Goal: Use online tool/utility: Utilize a website feature to perform a specific function

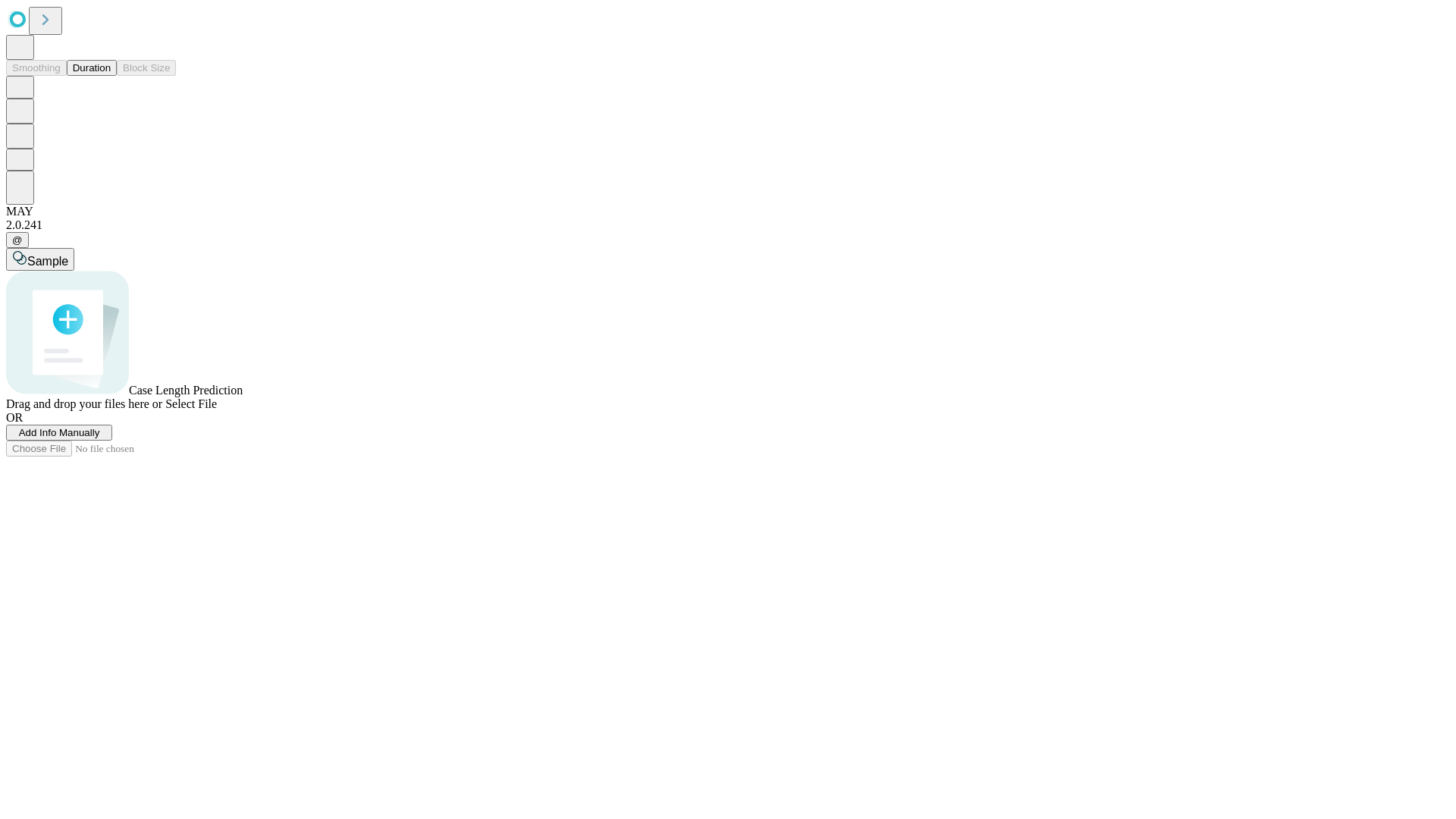
click at [111, 76] on button "Duration" at bounding box center [91, 68] width 50 height 16
click at [100, 438] on span "Add Info Manually" at bounding box center [59, 432] width 82 height 11
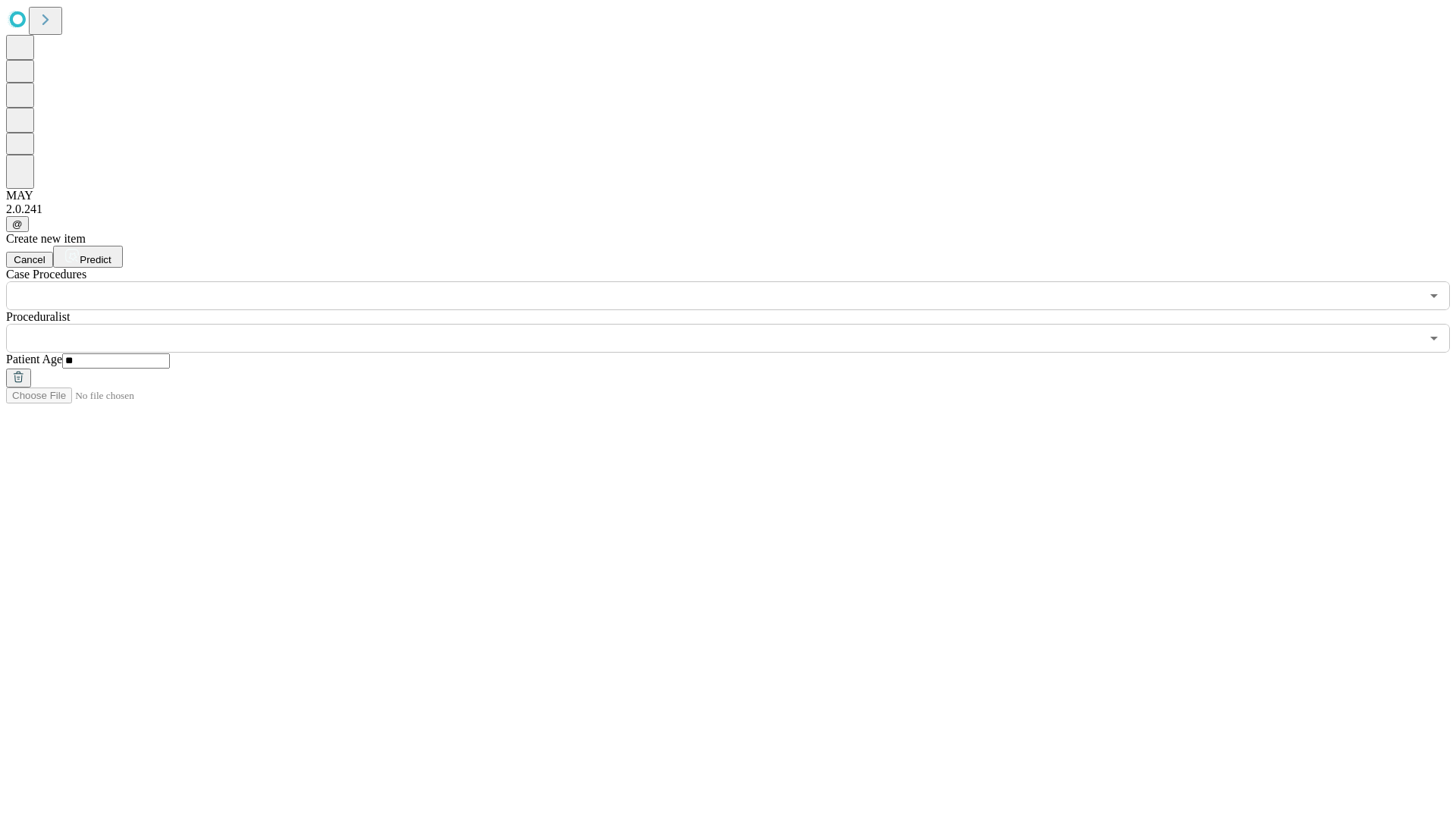
type input "**"
click at [739, 324] on input "text" at bounding box center [713, 338] width 1415 height 28
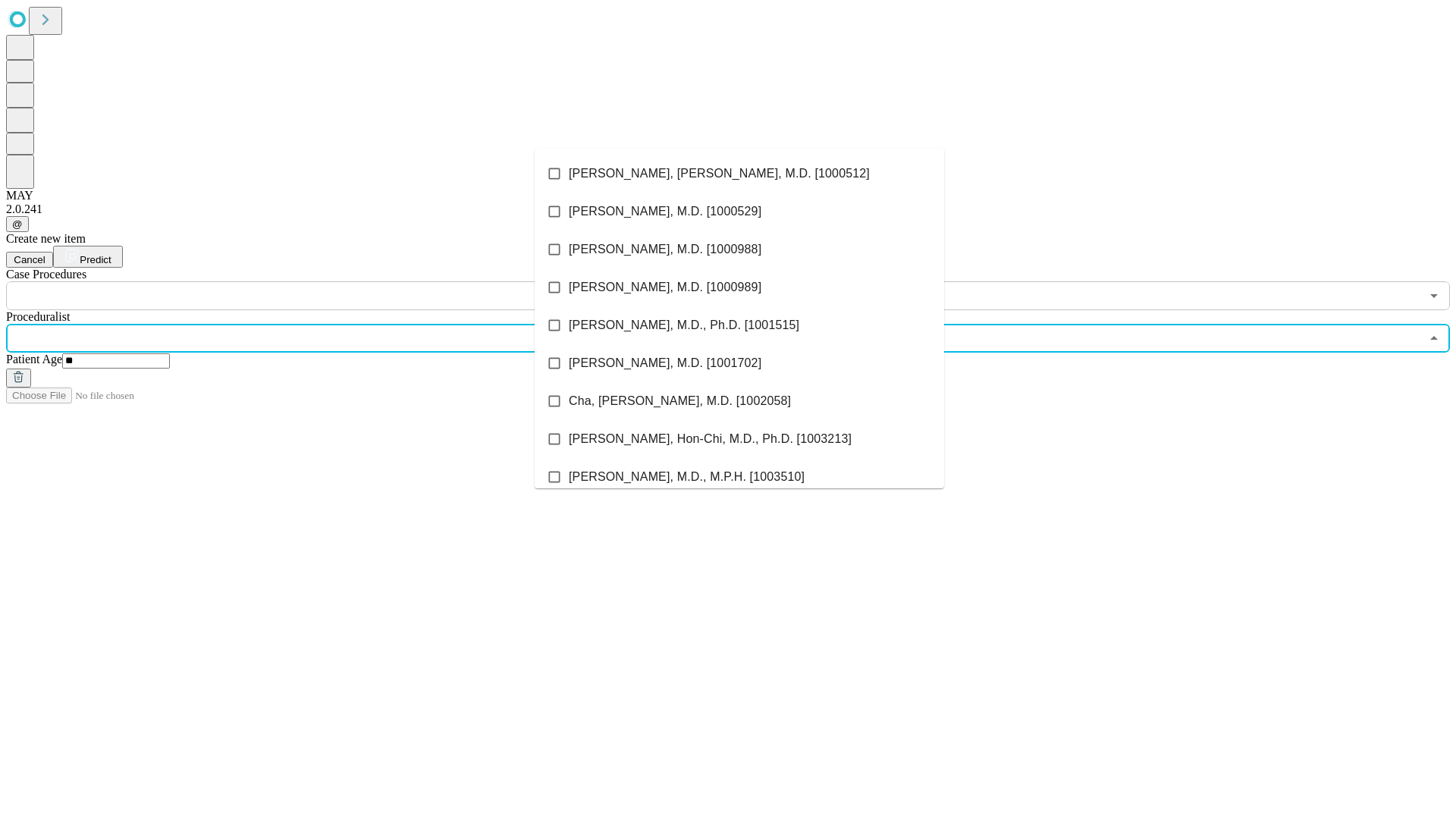
click at [739, 173] on li "[PERSON_NAME], [PERSON_NAME], M.D. [1000512]" at bounding box center [739, 173] width 409 height 38
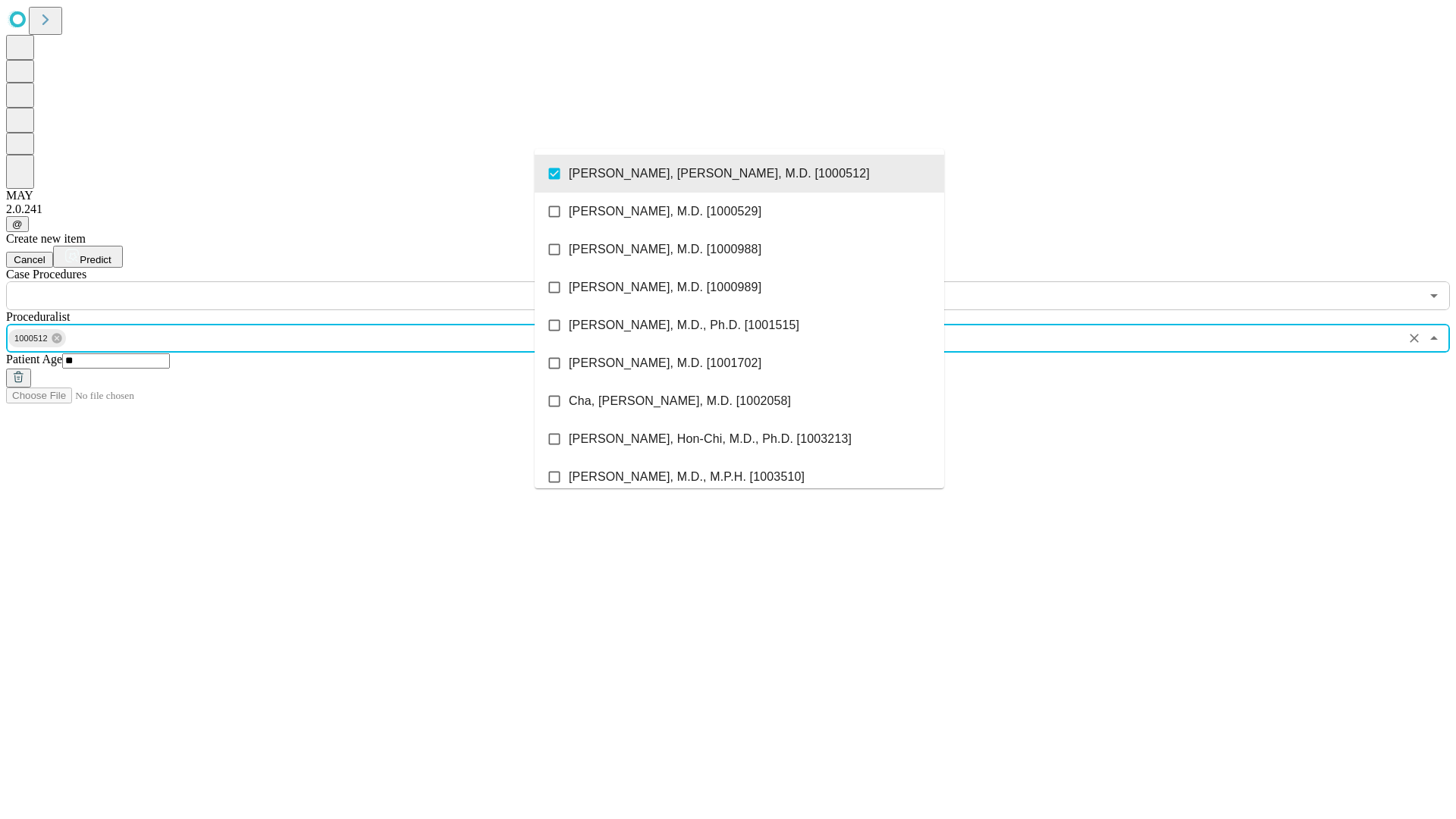
click at [318, 281] on input "text" at bounding box center [713, 295] width 1415 height 28
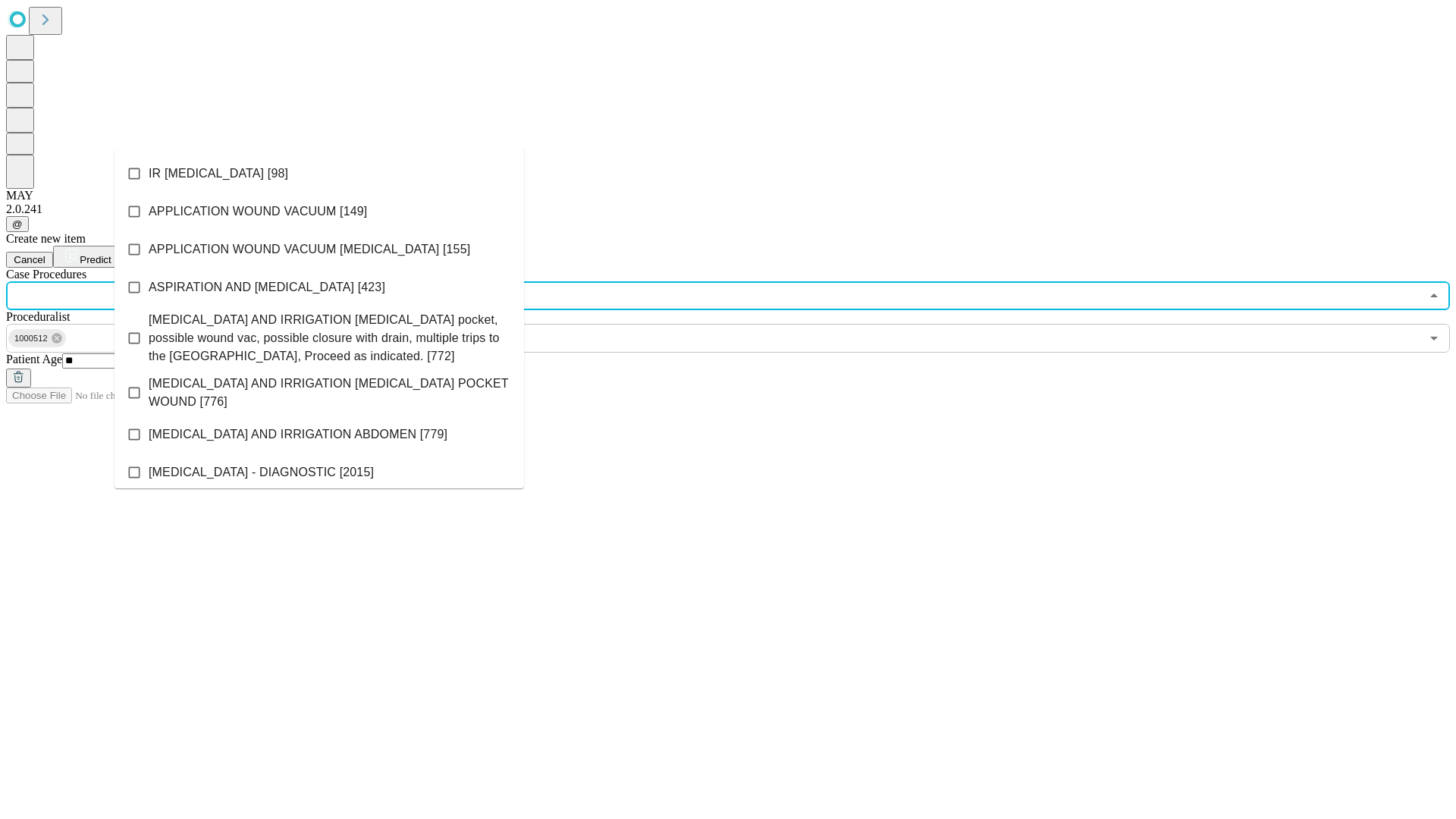
click at [319, 173] on li "IR [MEDICAL_DATA] [98]" at bounding box center [319, 173] width 409 height 38
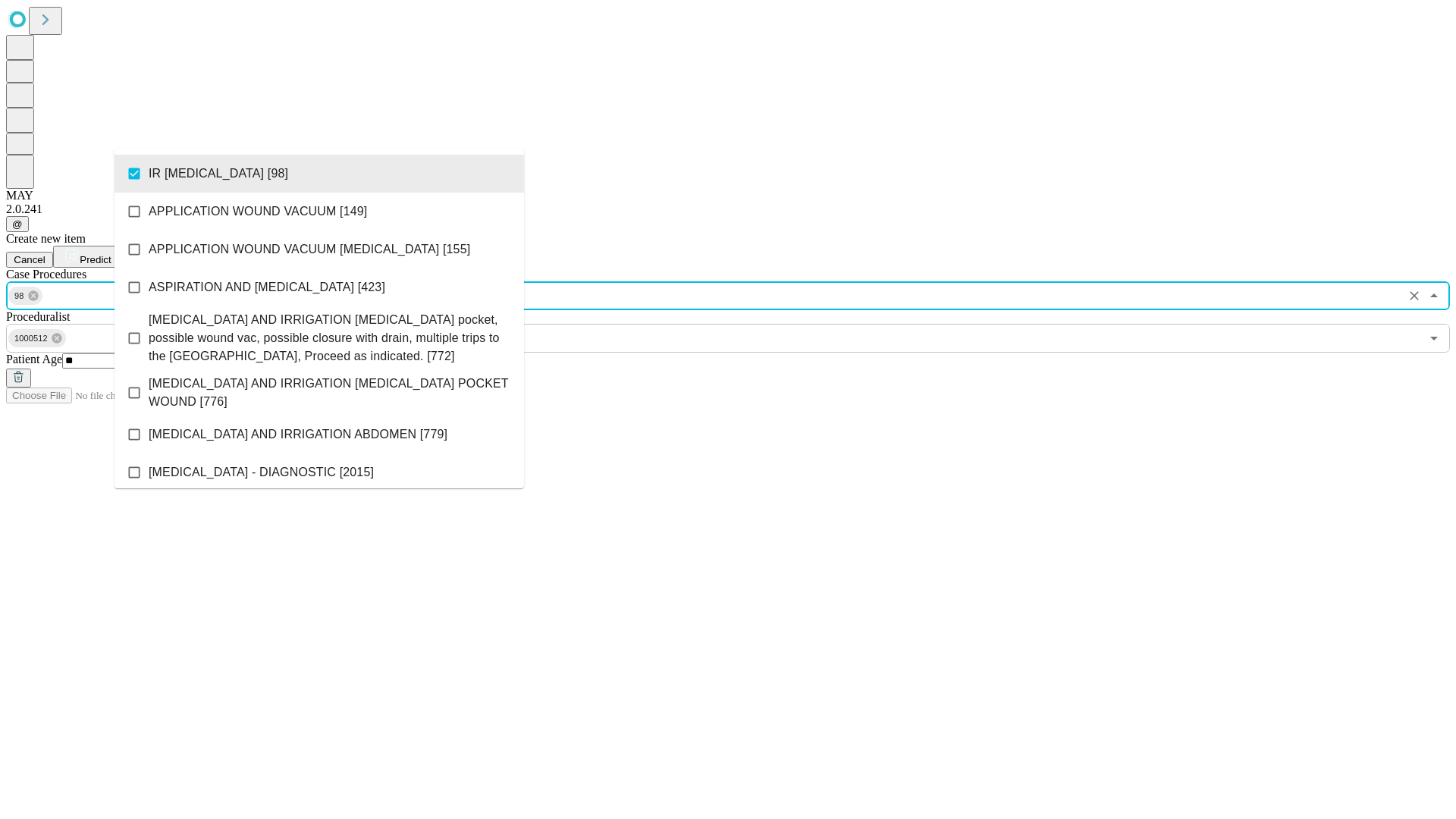
click at [111, 254] on span "Predict" at bounding box center [95, 260] width 31 height 11
